Goal: Find specific page/section: Find specific page/section

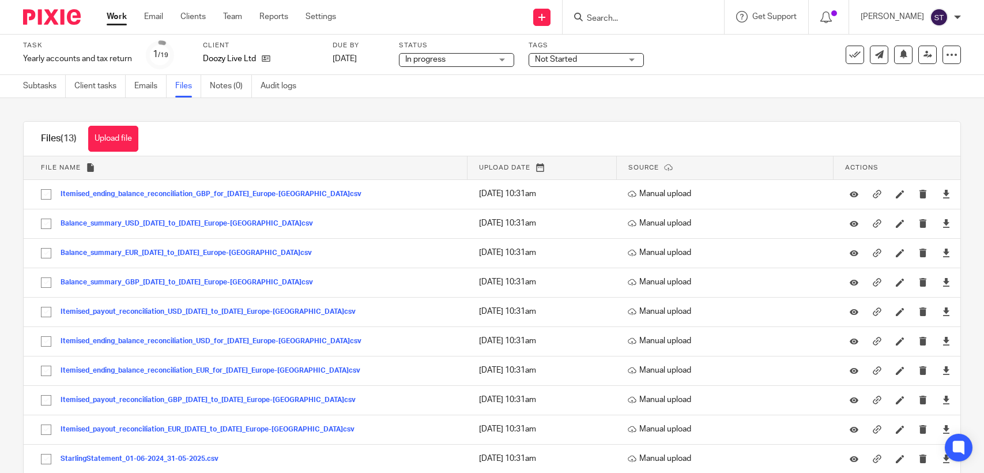
click at [664, 12] on form at bounding box center [647, 17] width 123 height 14
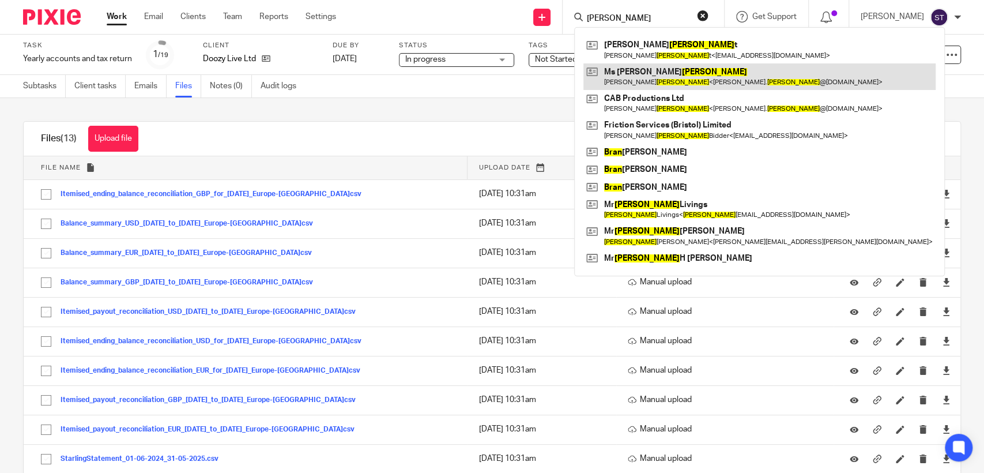
type input "[PERSON_NAME]"
click at [707, 72] on link at bounding box center [760, 76] width 352 height 27
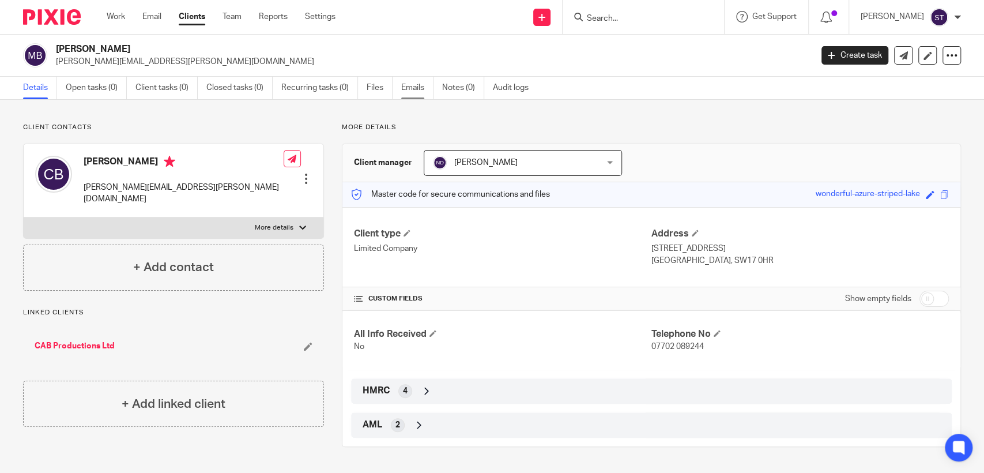
click at [411, 90] on link "Emails" at bounding box center [417, 88] width 32 height 22
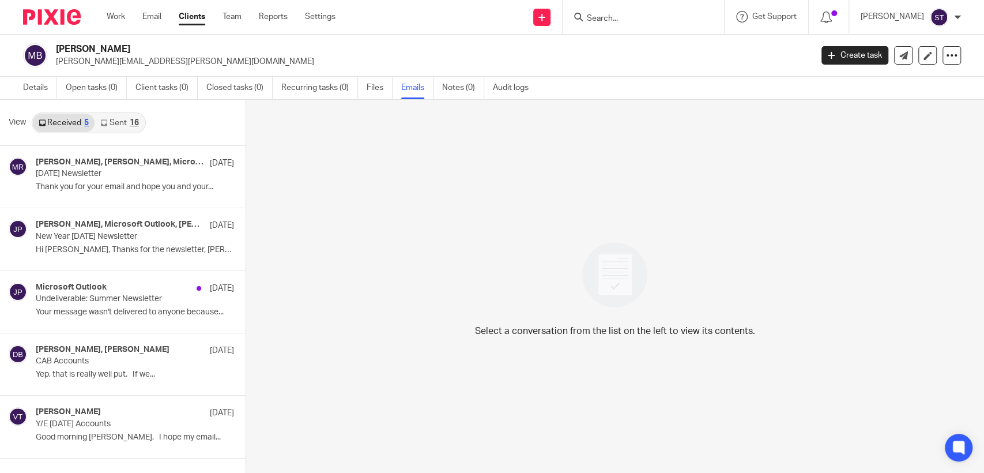
click at [116, 115] on link "Sent 16" at bounding box center [120, 123] width 50 height 18
